Goal: Browse casually: Explore the website without a specific task or goal

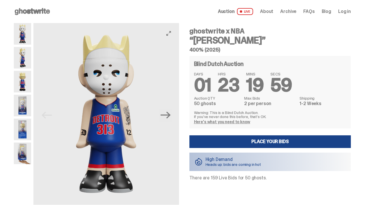
click at [175, 119] on img at bounding box center [106, 114] width 146 height 182
click at [168, 119] on icon "Next" at bounding box center [166, 115] width 10 height 10
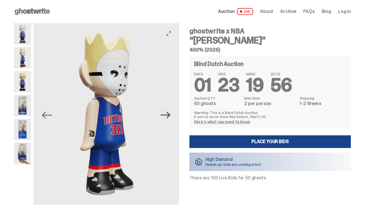
click at [168, 119] on icon "Next" at bounding box center [166, 115] width 10 height 10
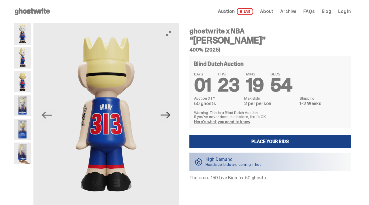
click at [168, 119] on icon "Next" at bounding box center [166, 115] width 10 height 10
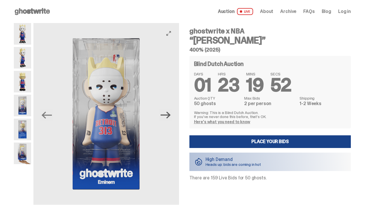
click at [168, 118] on icon "Next" at bounding box center [166, 115] width 10 height 10
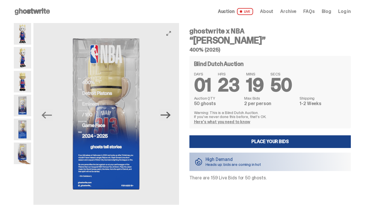
click at [168, 118] on icon "Next" at bounding box center [166, 115] width 10 height 10
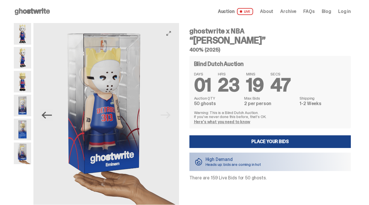
click at [48, 116] on icon "Previous" at bounding box center [47, 115] width 10 height 10
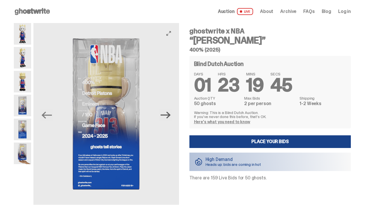
click at [170, 115] on icon "Next" at bounding box center [166, 115] width 10 height 7
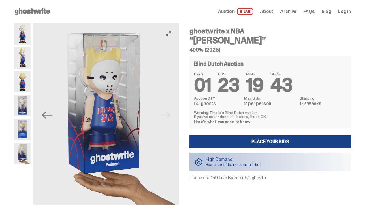
click at [171, 115] on img at bounding box center [106, 114] width 146 height 182
